Goal: Register for event/course

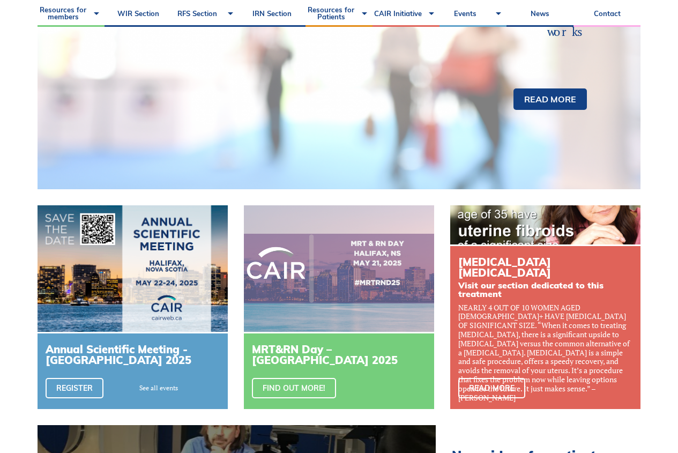
scroll to position [268, 0]
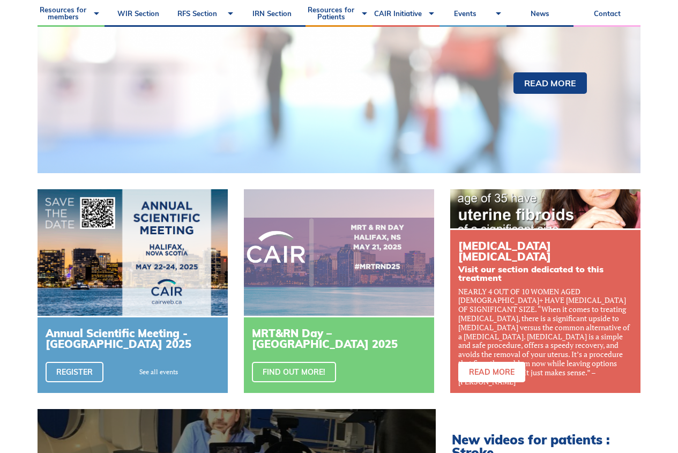
click at [501, 376] on link "Read more" at bounding box center [491, 372] width 67 height 20
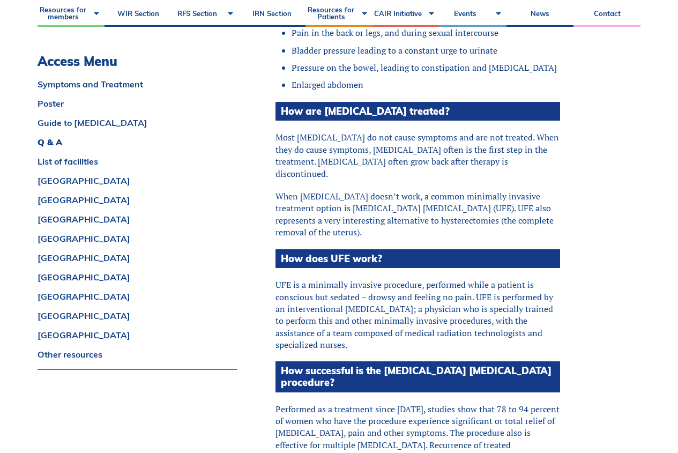
scroll to position [1446, 0]
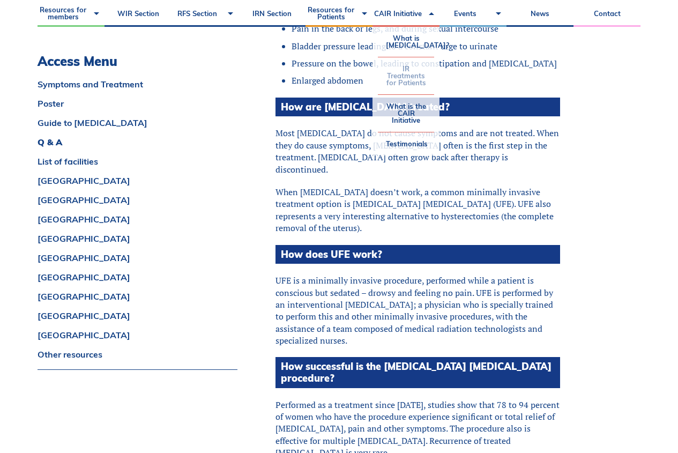
click at [406, 83] on link "IR Treatments for Patients" at bounding box center [406, 75] width 56 height 37
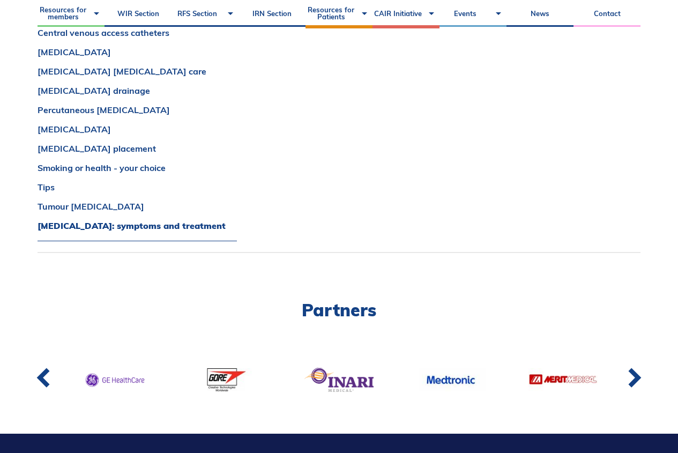
scroll to position [964, 0]
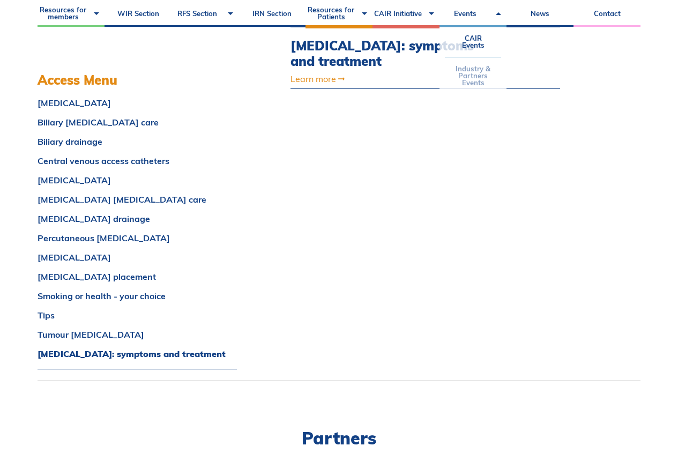
click at [476, 73] on link "Industry & Partners Events" at bounding box center [473, 75] width 56 height 37
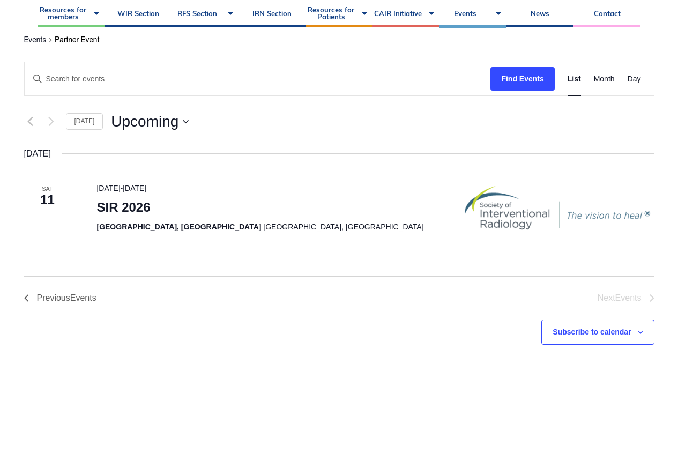
scroll to position [161, 0]
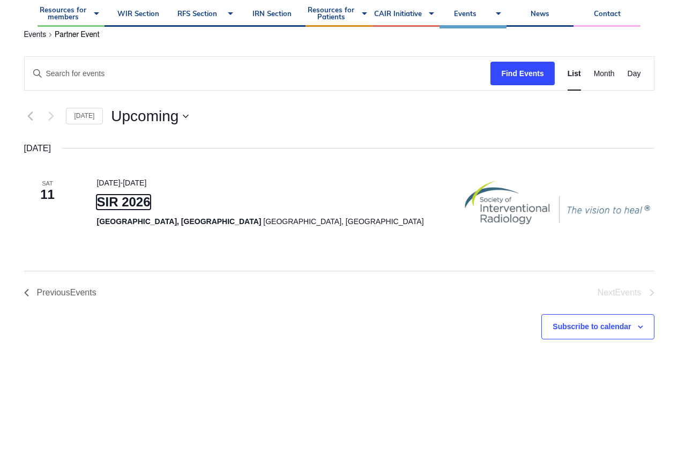
click at [126, 202] on link "SIR 2026" at bounding box center [123, 201] width 54 height 15
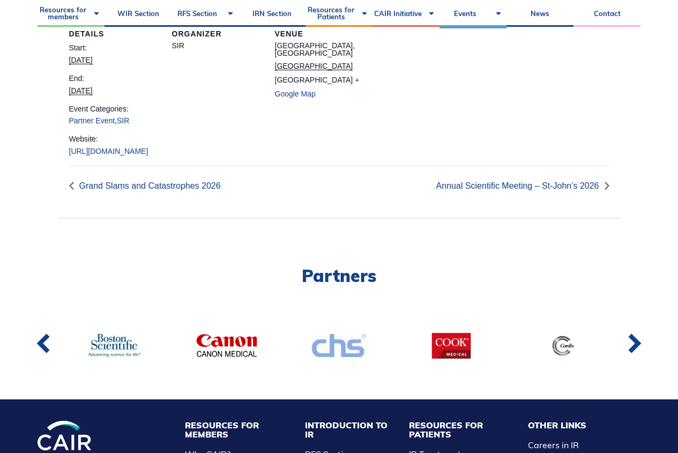
scroll to position [321, 0]
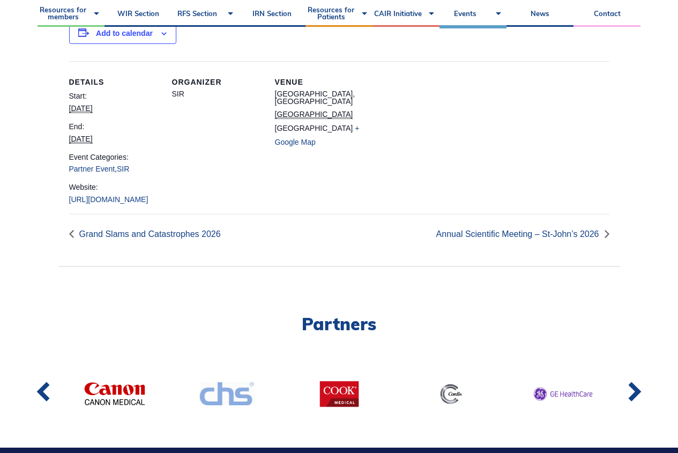
click at [108, 204] on link "[URL][DOMAIN_NAME]" at bounding box center [108, 199] width 79 height 9
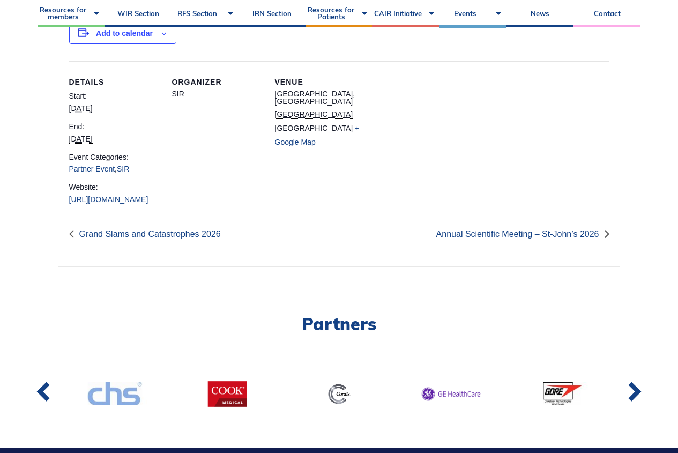
click at [88, 201] on link "[URL][DOMAIN_NAME]" at bounding box center [108, 199] width 79 height 9
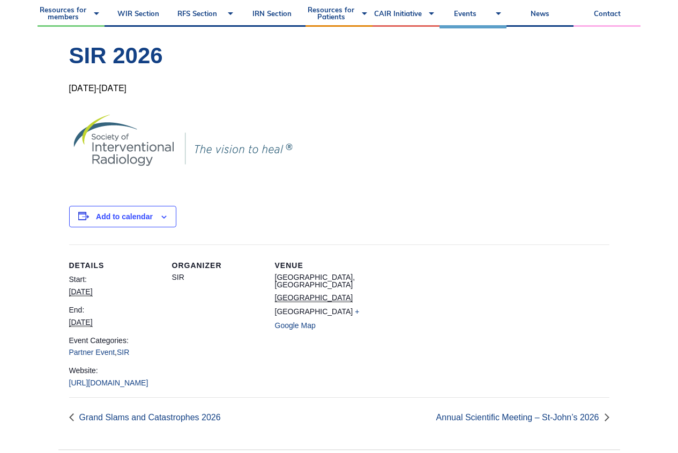
scroll to position [107, 0]
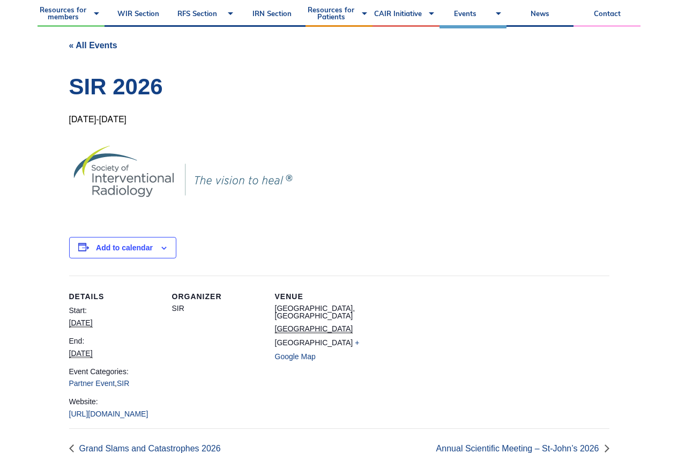
click at [91, 49] on link "« All Events" at bounding box center [93, 45] width 48 height 9
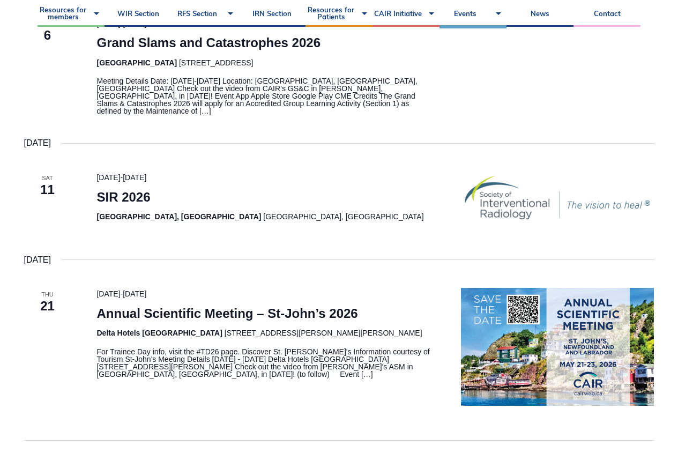
scroll to position [268, 0]
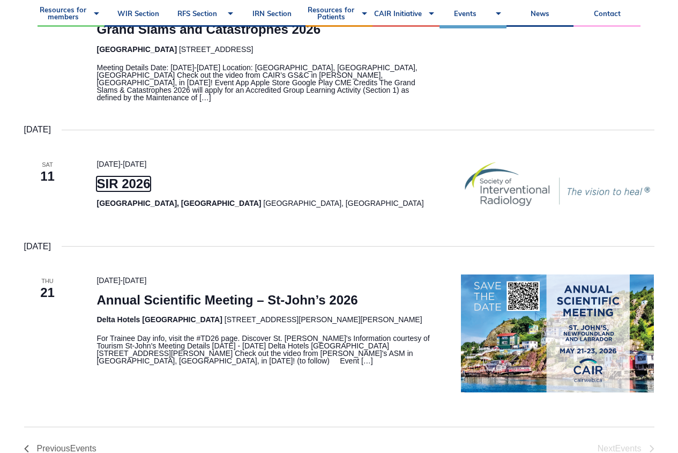
click at [108, 177] on link "SIR 2026" at bounding box center [123, 183] width 54 height 15
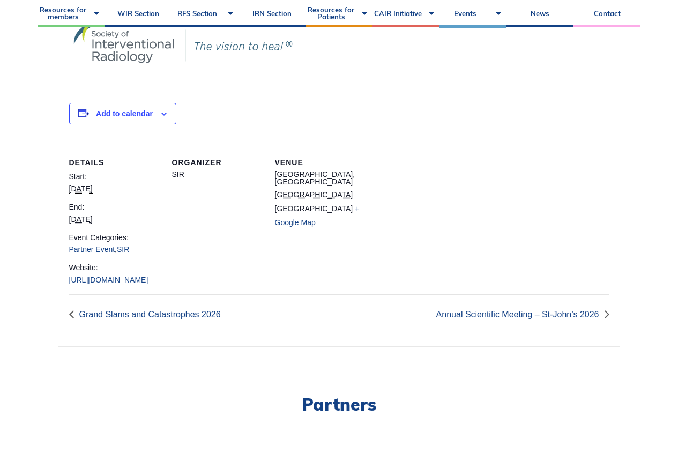
scroll to position [268, 0]
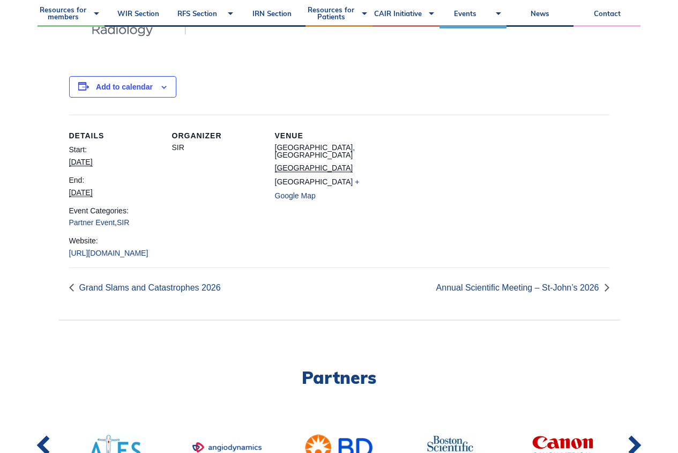
click at [109, 256] on link "[URL][DOMAIN_NAME]" at bounding box center [108, 253] width 79 height 9
